Goal: Transaction & Acquisition: Purchase product/service

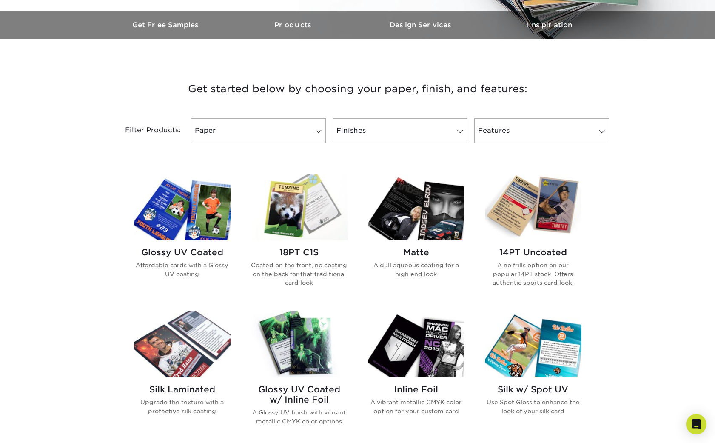
scroll to position [258, 0]
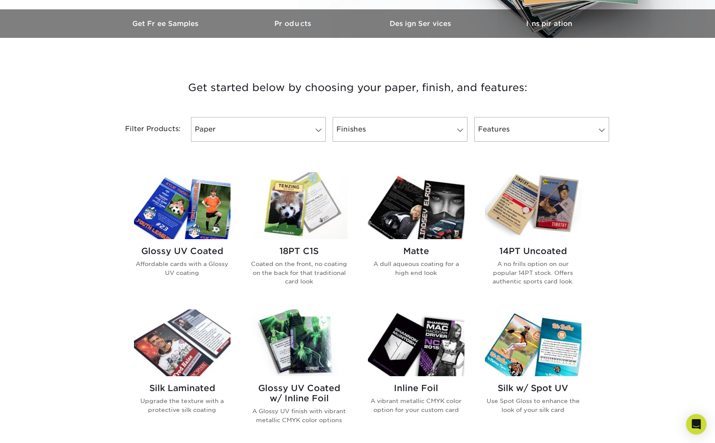
click at [202, 256] on h2 "Glossy UV Coated" at bounding box center [182, 251] width 97 height 10
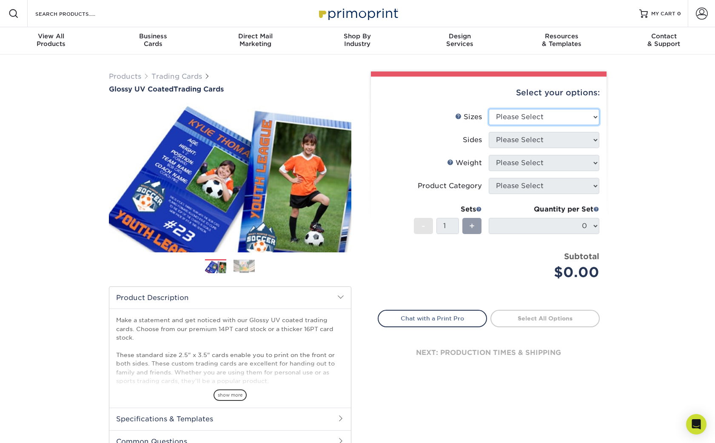
click at [510, 113] on select "Please Select 2.5" x 3.5"" at bounding box center [544, 117] width 111 height 16
select select "2.50x3.50"
click at [489, 109] on select "Please Select 2.5" x 3.5"" at bounding box center [544, 117] width 111 height 16
click at [513, 137] on select "Please Select Print Both Sides Print Front Only" at bounding box center [544, 140] width 111 height 16
select select "13abbda7-1d64-4f25-8bb2-c179b224825d"
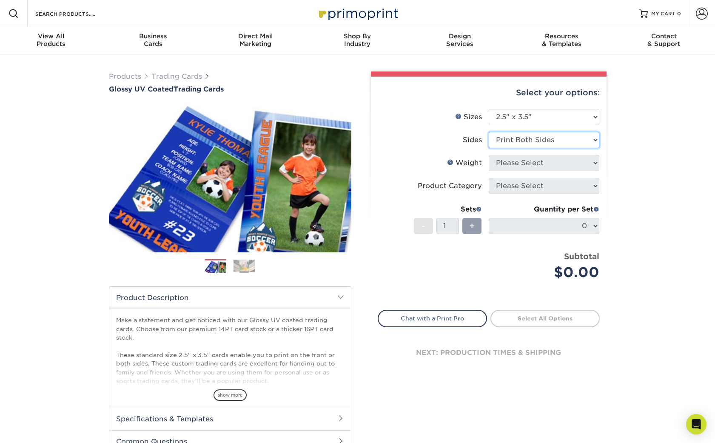
click at [489, 132] on select "Please Select Print Both Sides Print Front Only" at bounding box center [544, 140] width 111 height 16
click at [531, 161] on select "Please Select 16PT 14PT 18PT C1S" at bounding box center [544, 163] width 111 height 16
select select "16PT"
click at [489, 155] on select "Please Select 16PT 14PT 18PT C1S" at bounding box center [544, 163] width 111 height 16
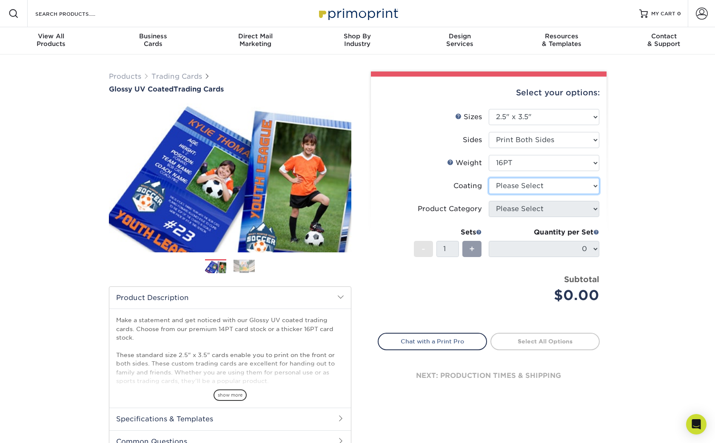
click at [529, 187] on select at bounding box center [544, 186] width 111 height 16
select select "ae367451-b2b8-45df-a344-0f05b6a12993"
click at [489, 178] on select at bounding box center [544, 186] width 111 height 16
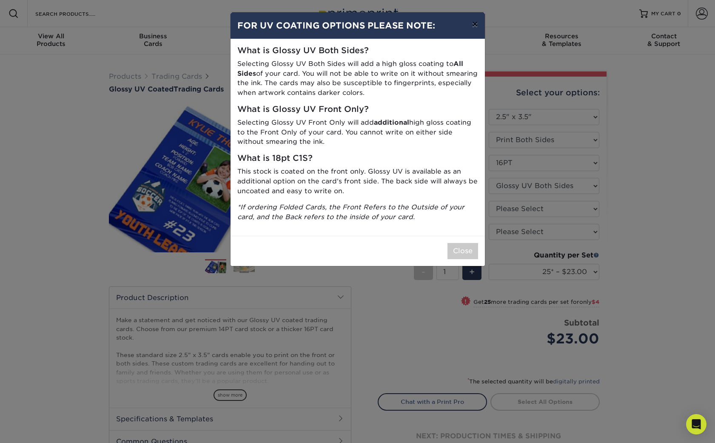
click at [475, 26] on button "×" at bounding box center [475, 24] width 20 height 24
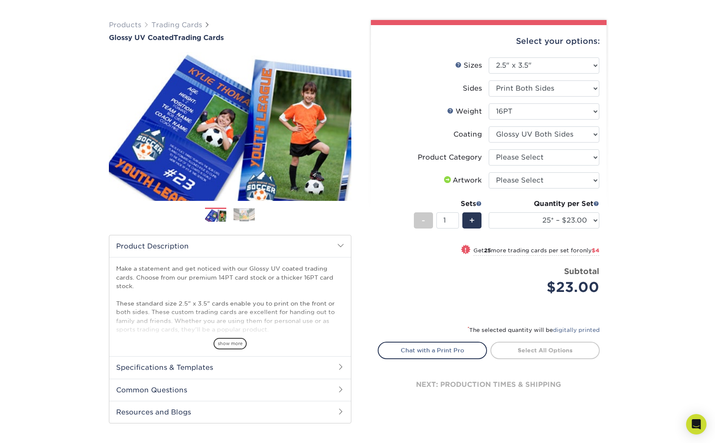
scroll to position [53, 0]
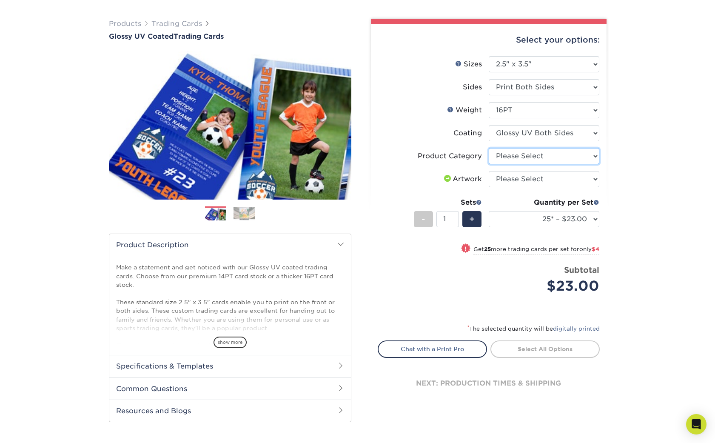
click at [528, 155] on select "Please Select Trading Cards" at bounding box center [544, 156] width 111 height 16
select select "c2f9bce9-36c2-409d-b101-c29d9d031e18"
click at [489, 148] on select "Please Select Trading Cards" at bounding box center [544, 156] width 111 height 16
click at [528, 178] on select "Please Select I will upload files I need a design - $100" at bounding box center [544, 179] width 111 height 16
select select "upload"
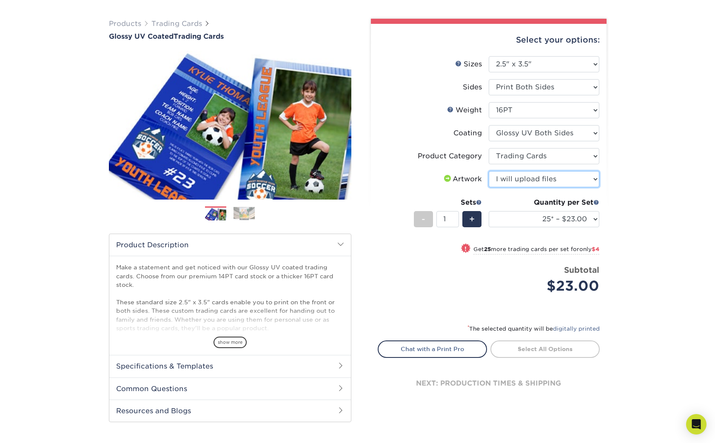
click at [489, 171] on select "Please Select I will upload files I need a design - $100" at bounding box center [544, 179] width 111 height 16
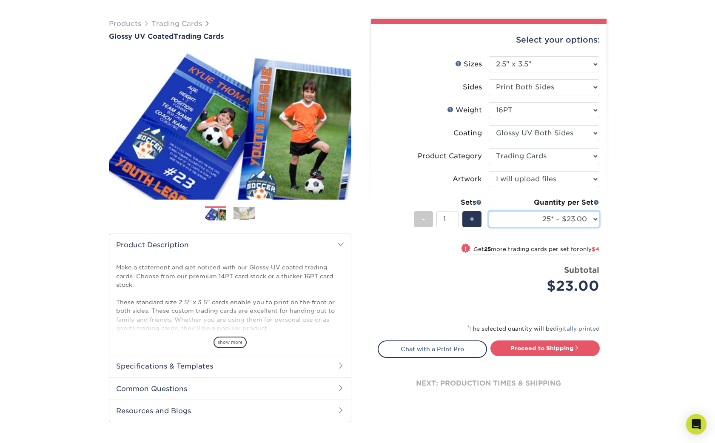
click at [523, 225] on select "25* – $23.00 50* – $27.00 75* – $33.00 100* – $37.00 250* – $47.00 500 – $58.00…" at bounding box center [544, 219] width 111 height 16
click at [548, 219] on select "25* – $23.00 50* – $27.00 75* – $33.00 100* – $37.00 250* – $47.00 500 – $58.00…" at bounding box center [544, 219] width 111 height 16
click at [489, 211] on select "25* – $23.00 50* – $27.00 75* – $33.00 100* – $37.00 250* – $47.00 500 – $58.00…" at bounding box center [544, 219] width 111 height 16
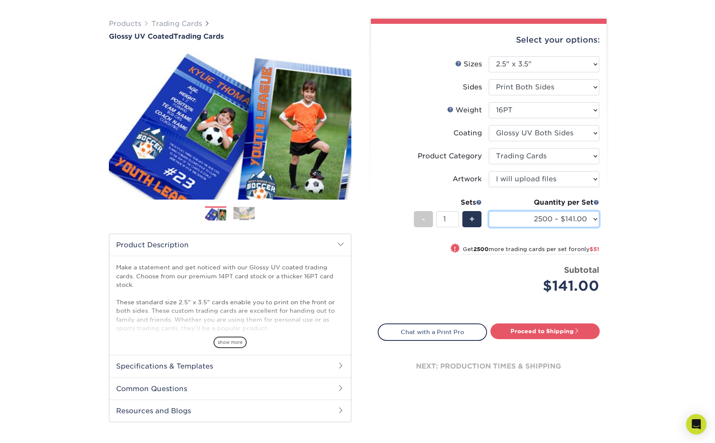
click at [526, 216] on select "25* – $23.00 50* – $27.00 75* – $33.00 100* – $37.00 250* – $47.00 500 – $58.00…" at bounding box center [544, 219] width 111 height 16
click at [489, 211] on select "25* – $23.00 50* – $27.00 75* – $33.00 100* – $37.00 250* – $47.00 500 – $58.00…" at bounding box center [544, 219] width 111 height 16
click at [522, 278] on div "$376.00" at bounding box center [547, 286] width 104 height 20
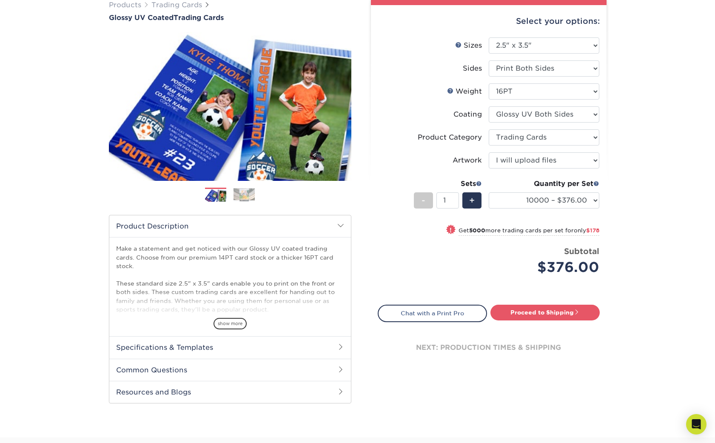
scroll to position [0, 0]
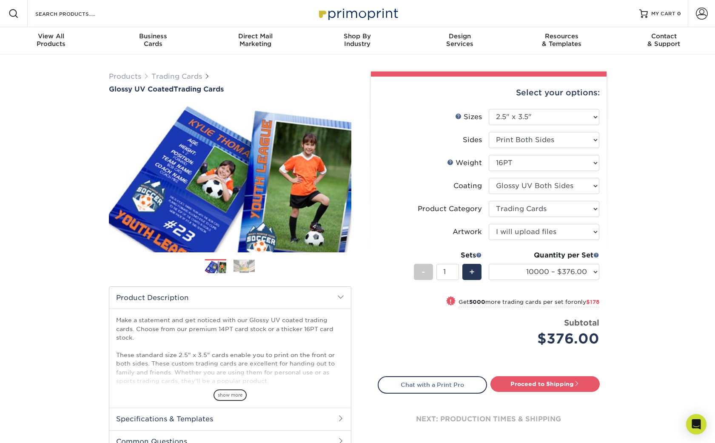
click at [37, 223] on div "Products Trading Cards Glossy UV Coated Trading Cards Previous Next /" at bounding box center [357, 281] width 715 height 454
click at [558, 273] on select "25* – $23.00 50* – $27.00 75* – $33.00 100* – $37.00 250* – $47.00 500 – $58.00…" at bounding box center [544, 272] width 111 height 16
click at [489, 264] on select "25* – $23.00 50* – $27.00 75* – $33.00 100* – $37.00 250* – $47.00 500 – $58.00…" at bounding box center [544, 272] width 111 height 16
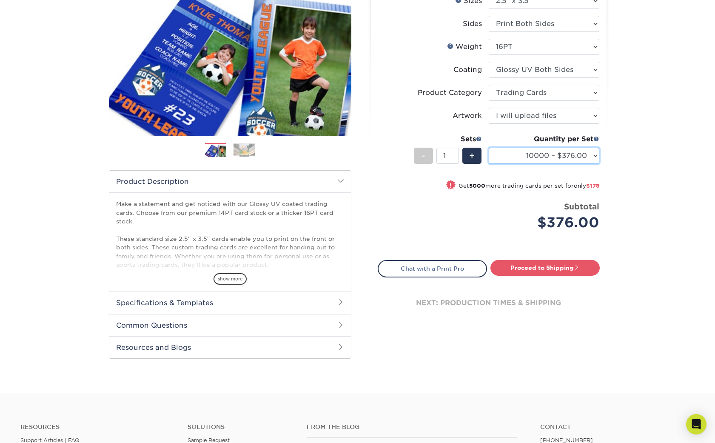
scroll to position [119, 0]
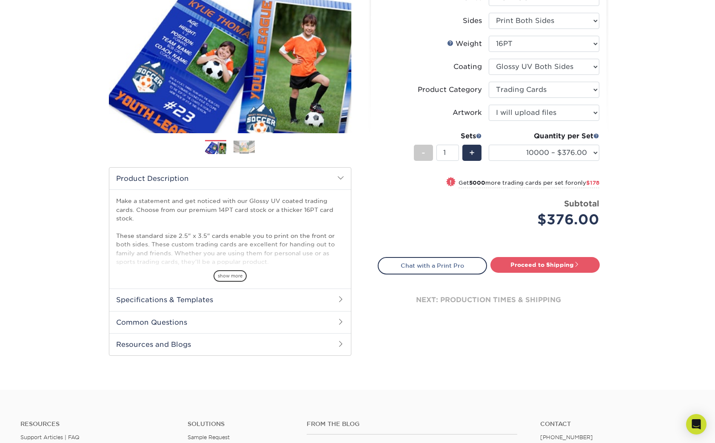
click at [585, 161] on div "Quantity per Set 25* – $23.00 50* – $27.00 75* – $33.00 100* – $37.00 250* – $4…" at bounding box center [544, 151] width 111 height 40
click at [584, 146] on select "25* – $23.00 50* – $27.00 75* – $33.00 100* – $37.00 250* – $47.00 500 – $58.00…" at bounding box center [544, 153] width 111 height 16
click at [88, 257] on div "Products Trading Cards Glossy UV Coated Trading Cards Previous Next /" at bounding box center [357, 162] width 715 height 454
click at [225, 274] on span "show more" at bounding box center [229, 275] width 33 height 11
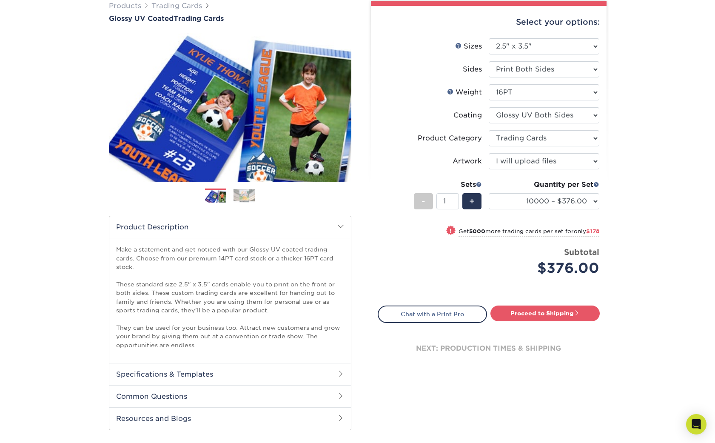
scroll to position [60, 0]
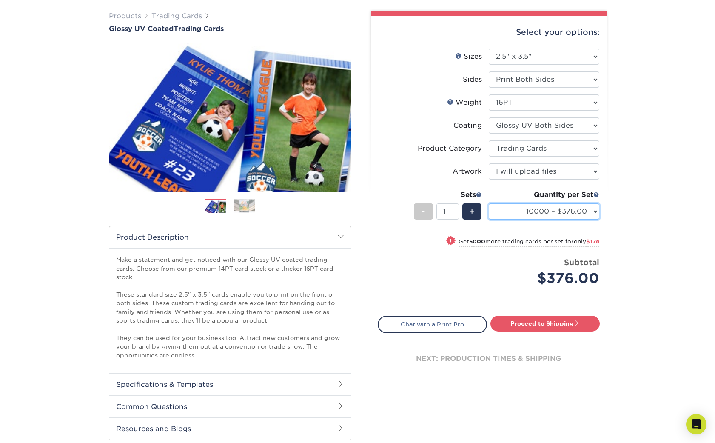
click at [579, 209] on select "25* – $23.00 50* – $27.00 75* – $33.00 100* – $37.00 250* – $47.00 500 – $58.00…" at bounding box center [544, 211] width 111 height 16
click at [489, 203] on select "25* – $23.00 50* – $27.00 75* – $33.00 100* – $37.00 250* – $47.00 500 – $58.00…" at bounding box center [544, 211] width 111 height 16
click at [562, 213] on select "25* – $23.00 50* – $27.00 75* – $33.00 100* – $37.00 250* – $47.00 500 – $58.00…" at bounding box center [544, 211] width 111 height 16
select select "10000 – $376.00"
click at [489, 203] on select "25* – $23.00 50* – $27.00 75* – $33.00 100* – $37.00 250* – $47.00 500 – $58.00…" at bounding box center [544, 211] width 111 height 16
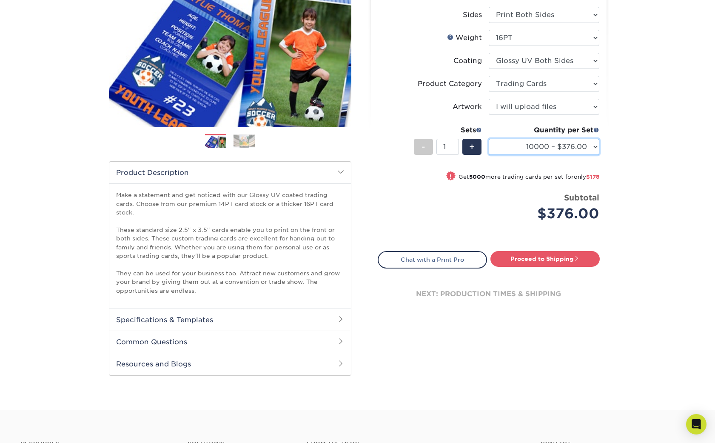
scroll to position [116, 0]
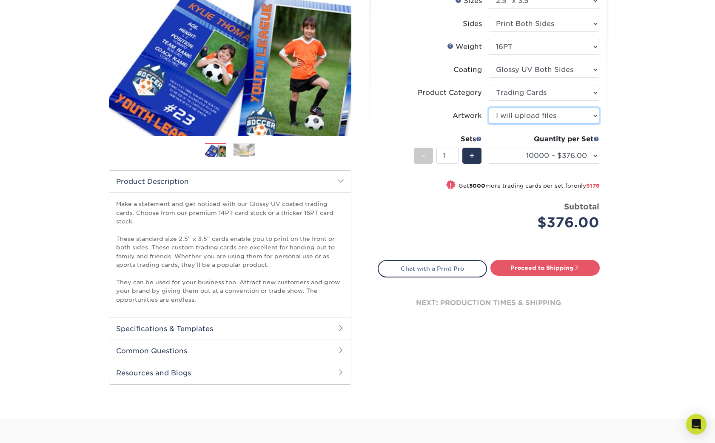
click at [530, 111] on select "Please Select I will upload files I need a design - $100" at bounding box center [544, 116] width 111 height 16
click at [489, 108] on select "Please Select I will upload files I need a design - $100" at bounding box center [544, 116] width 111 height 16
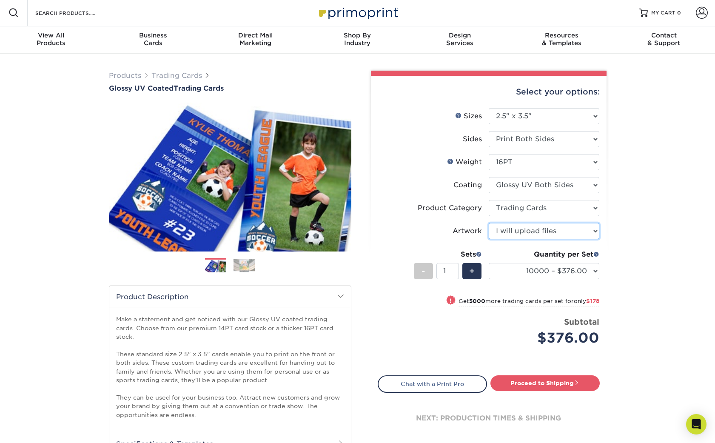
scroll to position [0, 0]
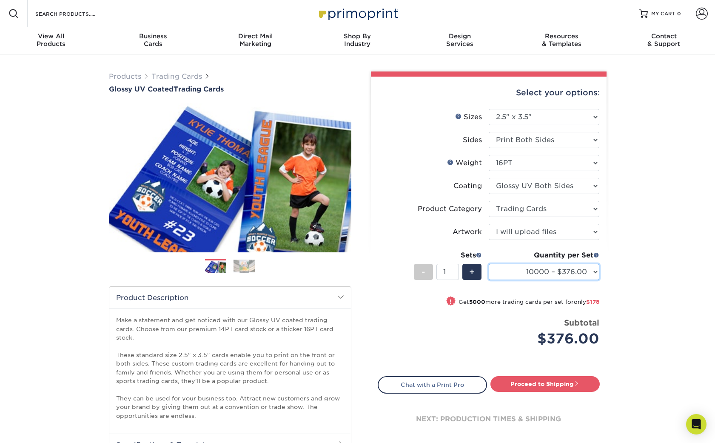
click at [526, 273] on select "25* – $23.00 50* – $27.00 75* – $33.00 100* – $37.00 250* – $47.00 500 – $58.00…" at bounding box center [544, 272] width 111 height 16
click at [508, 268] on select "25* – $23.00 50* – $27.00 75* – $33.00 100* – $37.00 250* – $47.00 500 – $58.00…" at bounding box center [544, 272] width 111 height 16
